Goal: Task Accomplishment & Management: Use online tool/utility

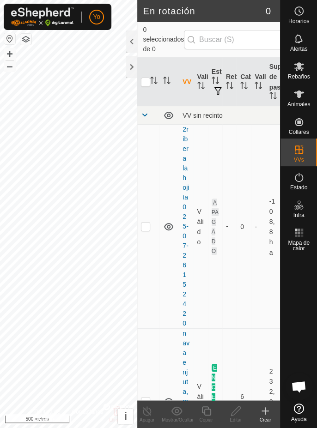
click at [133, 45] on div at bounding box center [131, 42] width 11 height 22
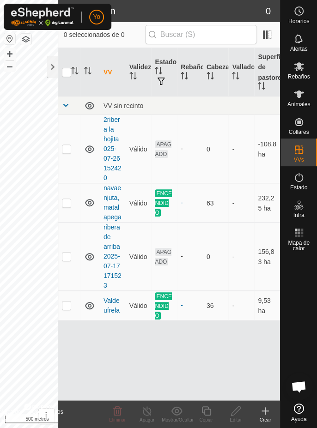
click at [63, 305] on p-checkbox at bounding box center [66, 305] width 9 height 7
checkbox input "true"
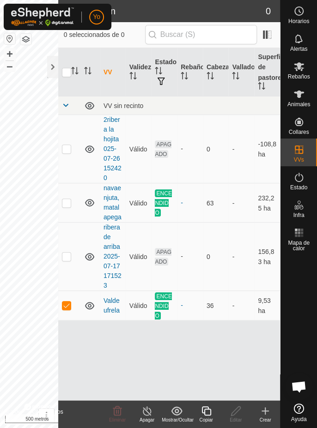
click at [150, 416] on icon at bounding box center [147, 411] width 12 height 11
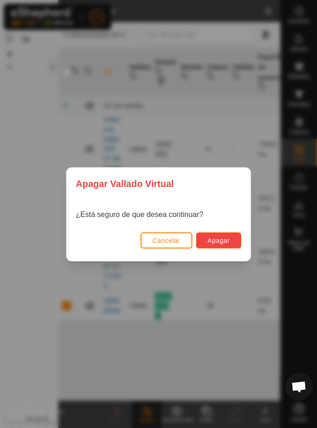
click at [218, 243] on font "Apagar" at bounding box center [218, 240] width 22 height 7
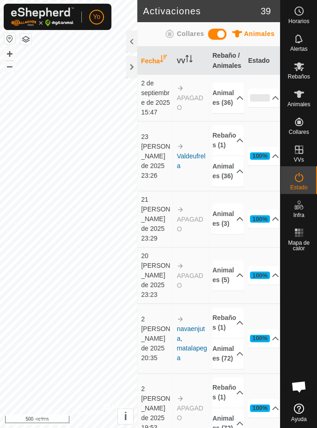
click at [132, 44] on div at bounding box center [131, 42] width 11 height 22
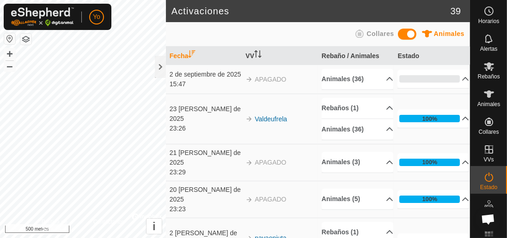
click at [279, 123] on font "Valdeufrela" at bounding box center [271, 119] width 32 height 7
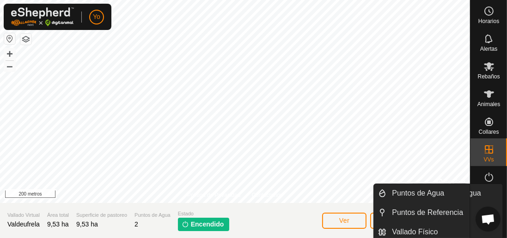
scroll to position [14, 0]
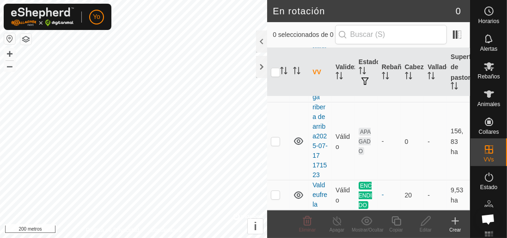
scroll to position [158, 0]
click at [276, 201] on td at bounding box center [278, 196] width 22 height 30
checkbox input "true"
click at [335, 225] on icon at bounding box center [337, 221] width 8 height 9
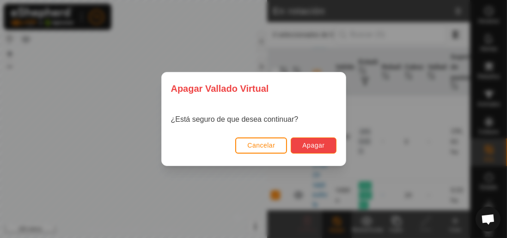
click at [313, 151] on button "Apagar" at bounding box center [313, 146] width 45 height 16
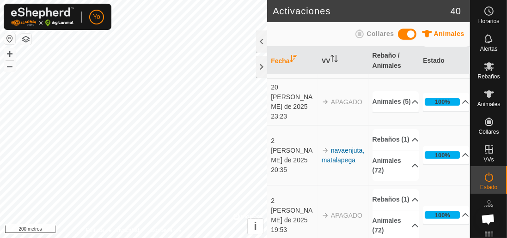
scroll to position [197, 0]
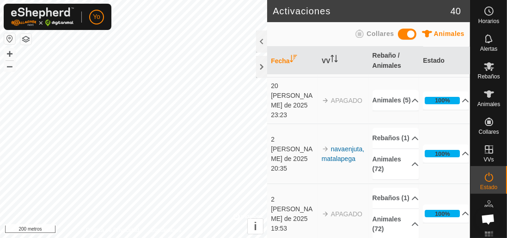
click at [351, 153] on font "navaenjuta, matalapega" at bounding box center [343, 154] width 43 height 17
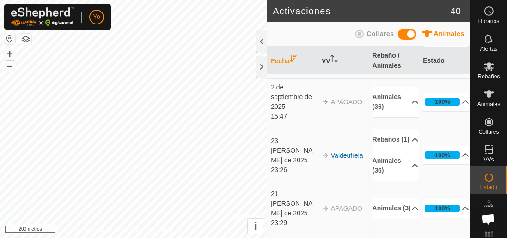
scroll to position [43, 0]
click at [349, 159] on font "Valdeufrela" at bounding box center [347, 155] width 32 height 7
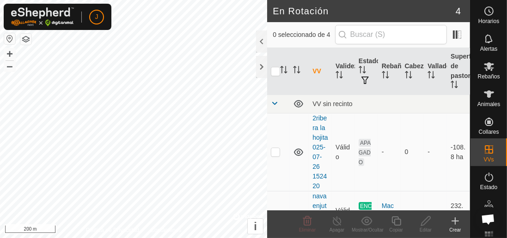
click at [494, 72] on es-mob-svg-icon at bounding box center [489, 66] width 17 height 15
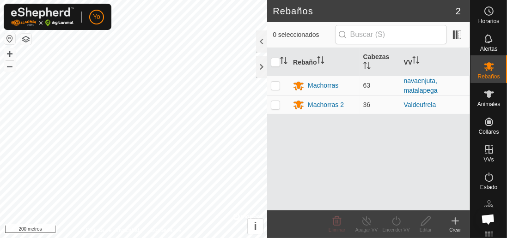
click at [275, 82] on p-checkbox at bounding box center [275, 85] width 9 height 7
checkbox input "true"
click at [365, 225] on icon at bounding box center [366, 221] width 8 height 9
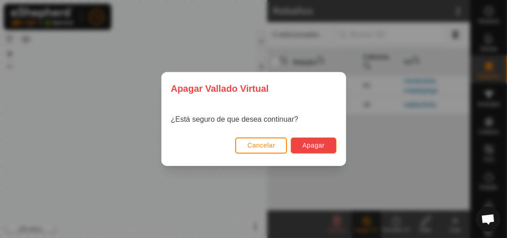
click at [313, 152] on button "Apagar" at bounding box center [313, 146] width 45 height 16
